Goal: Book appointment/travel/reservation

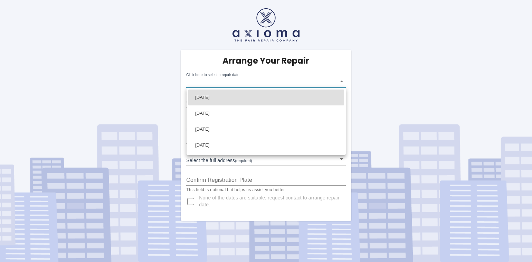
click at [341, 81] on body "Arrange Your Repair Click here to select a repair date ​ Phone Number   * 07709…" at bounding box center [266, 131] width 532 height 262
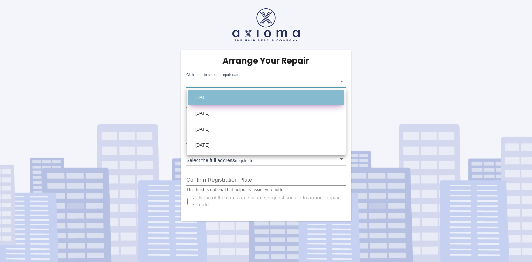
click at [207, 98] on li "Fri Oct 03 2025" at bounding box center [266, 97] width 156 height 16
type input "2025-10-03T00:00:00.000Z"
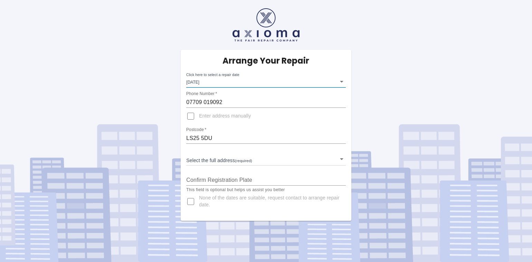
click at [190, 117] on input "Enter address manually" at bounding box center [190, 116] width 17 height 17
checkbox input "true"
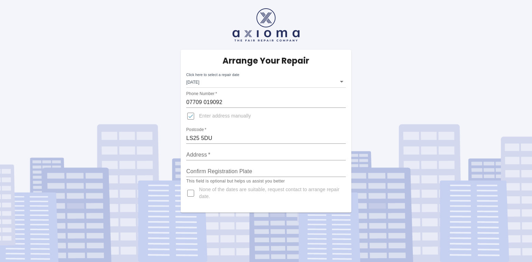
click at [200, 153] on input "Address   *" at bounding box center [265, 154] width 159 height 11
click at [196, 153] on input "Address   *" at bounding box center [265, 154] width 159 height 11
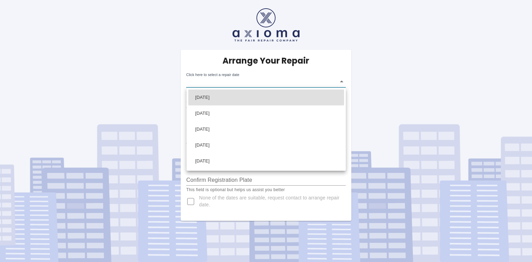
click at [342, 82] on body "Arrange Your Repair Click here to select a repair date ​ Phone Number   * [PHON…" at bounding box center [266, 131] width 532 height 262
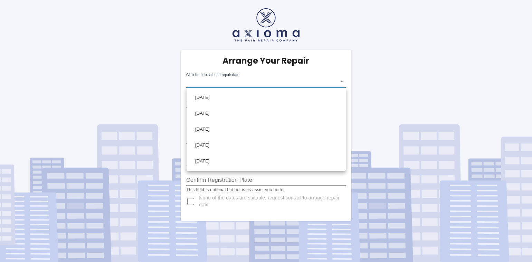
click at [251, 76] on div at bounding box center [266, 131] width 532 height 262
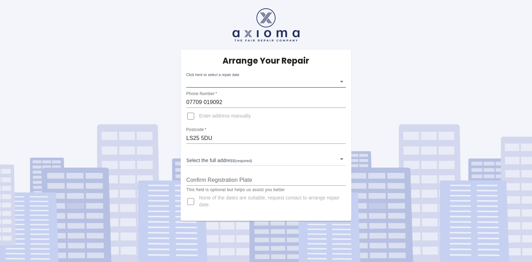
click at [341, 81] on body "Arrange Your Repair Click here to select a repair date ​ Phone Number   * [PHON…" at bounding box center [266, 131] width 532 height 262
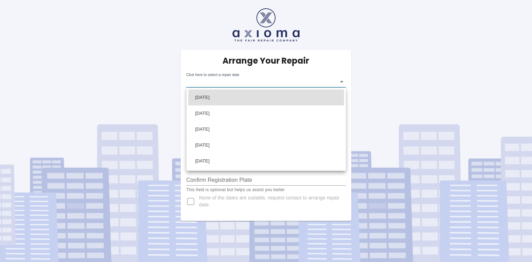
click at [343, 81] on div at bounding box center [266, 131] width 532 height 262
click at [341, 80] on body "Arrange Your Repair Click here to select a repair date ​ Phone Number   * 07709…" at bounding box center [266, 131] width 532 height 262
click at [372, 72] on div at bounding box center [266, 131] width 532 height 262
click at [342, 80] on body "Arrange Your Repair Click here to select a repair date ​ Phone Number   * 07709…" at bounding box center [266, 131] width 532 height 262
drag, startPoint x: 376, startPoint y: 56, endPoint x: 382, endPoint y: 59, distance: 6.5
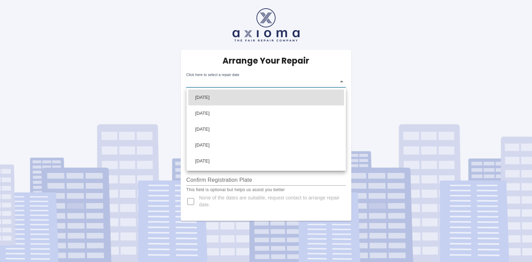
click at [377, 56] on div at bounding box center [266, 131] width 532 height 262
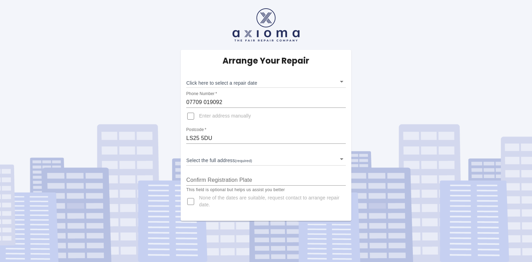
click at [340, 80] on body "Arrange Your Repair Click here to select a repair date ​ Phone Number   * 07709…" at bounding box center [266, 131] width 532 height 262
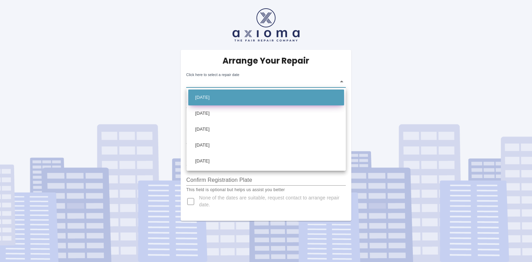
click at [249, 97] on li "Thu Oct 09 2025" at bounding box center [266, 97] width 156 height 16
type input "2025-10-09T00:00:00.000Z"
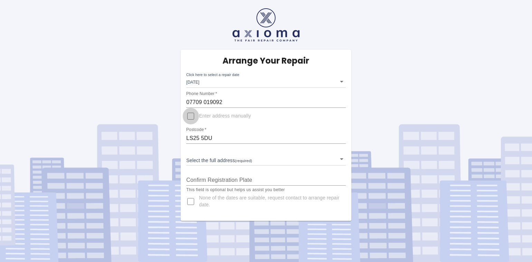
click at [190, 115] on input "Enter address manually" at bounding box center [190, 116] width 17 height 17
checkbox input "true"
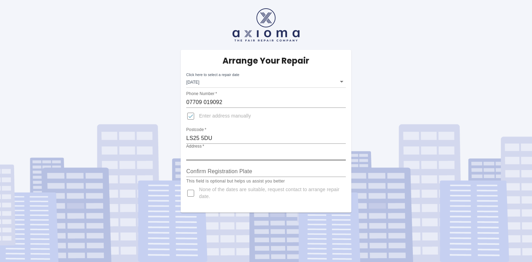
click at [220, 154] on input "Address   *" at bounding box center [265, 154] width 159 height 11
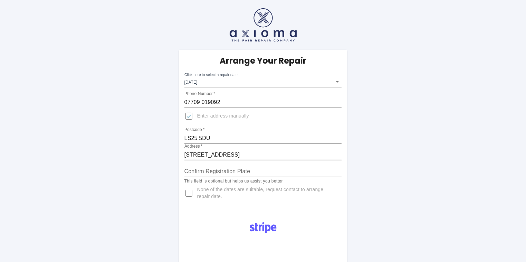
type input "Manor House, 61 Main Street, Monk Fryston, Leeds LS25 5DU"
click at [189, 171] on input "Confirm Registration Plate" at bounding box center [263, 171] width 158 height 11
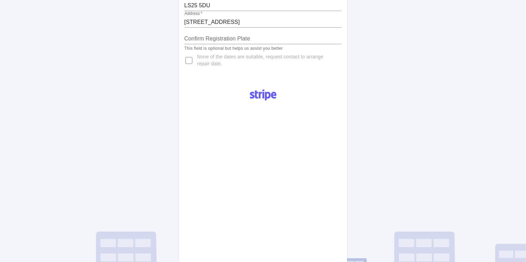
scroll to position [181, 0]
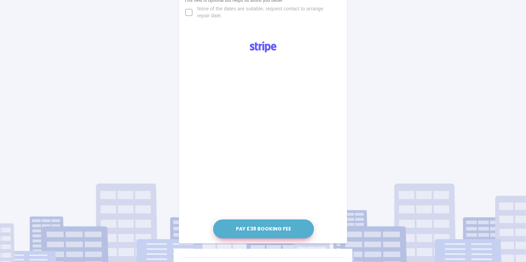
click at [239, 229] on button "Pay £38 Booking Fee" at bounding box center [263, 228] width 101 height 19
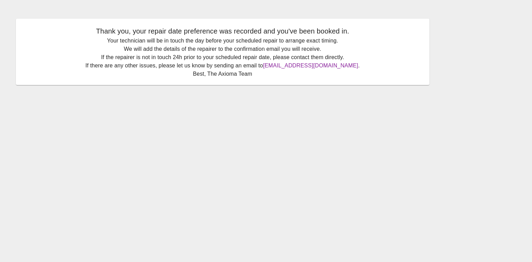
click at [296, 65] on link "[EMAIL_ADDRESS][DOMAIN_NAME]" at bounding box center [310, 66] width 95 height 6
